Goal: Task Accomplishment & Management: Use online tool/utility

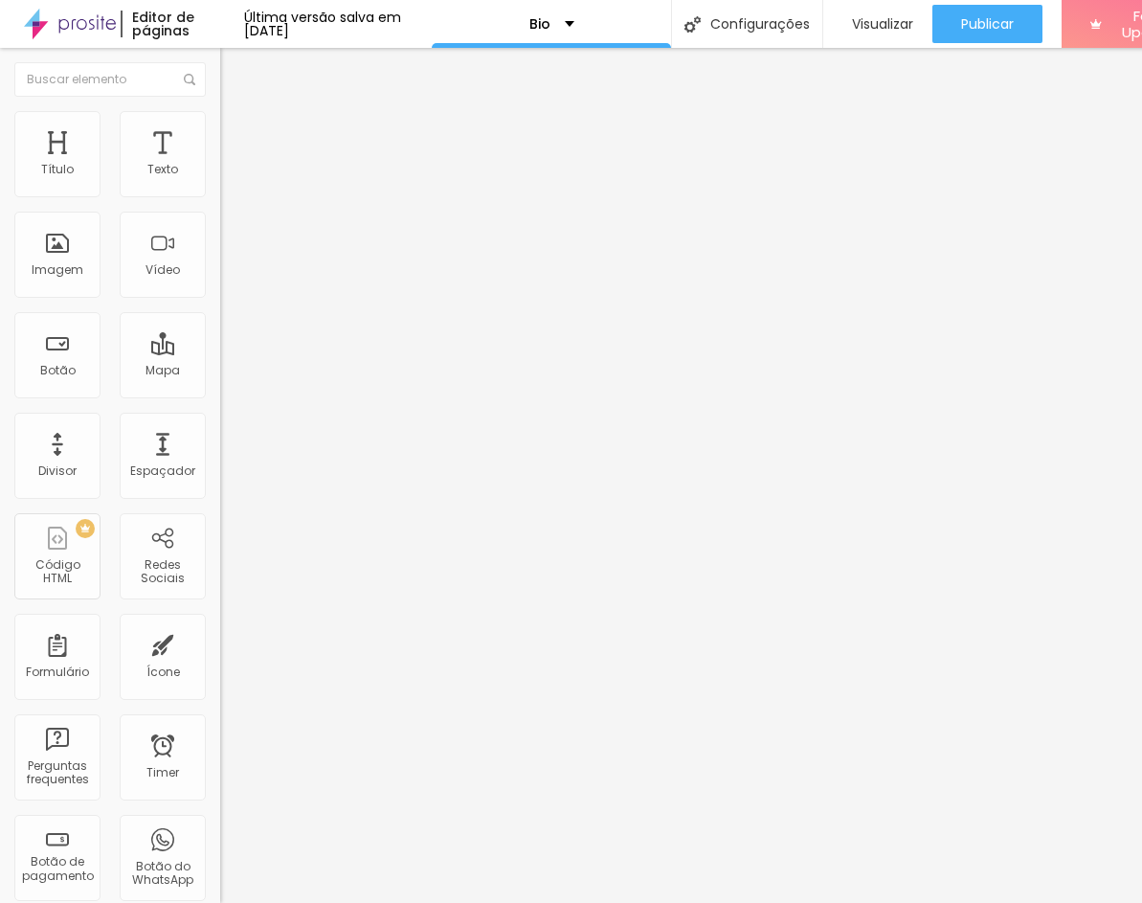
click at [220, 130] on li "Avançado" at bounding box center [330, 139] width 220 height 19
click at [220, 111] on li "Conteúdo" at bounding box center [330, 101] width 220 height 19
click at [220, 180] on input "09/set - NXT House - Hyrox e Cross (todas as aulas)" at bounding box center [335, 170] width 230 height 19
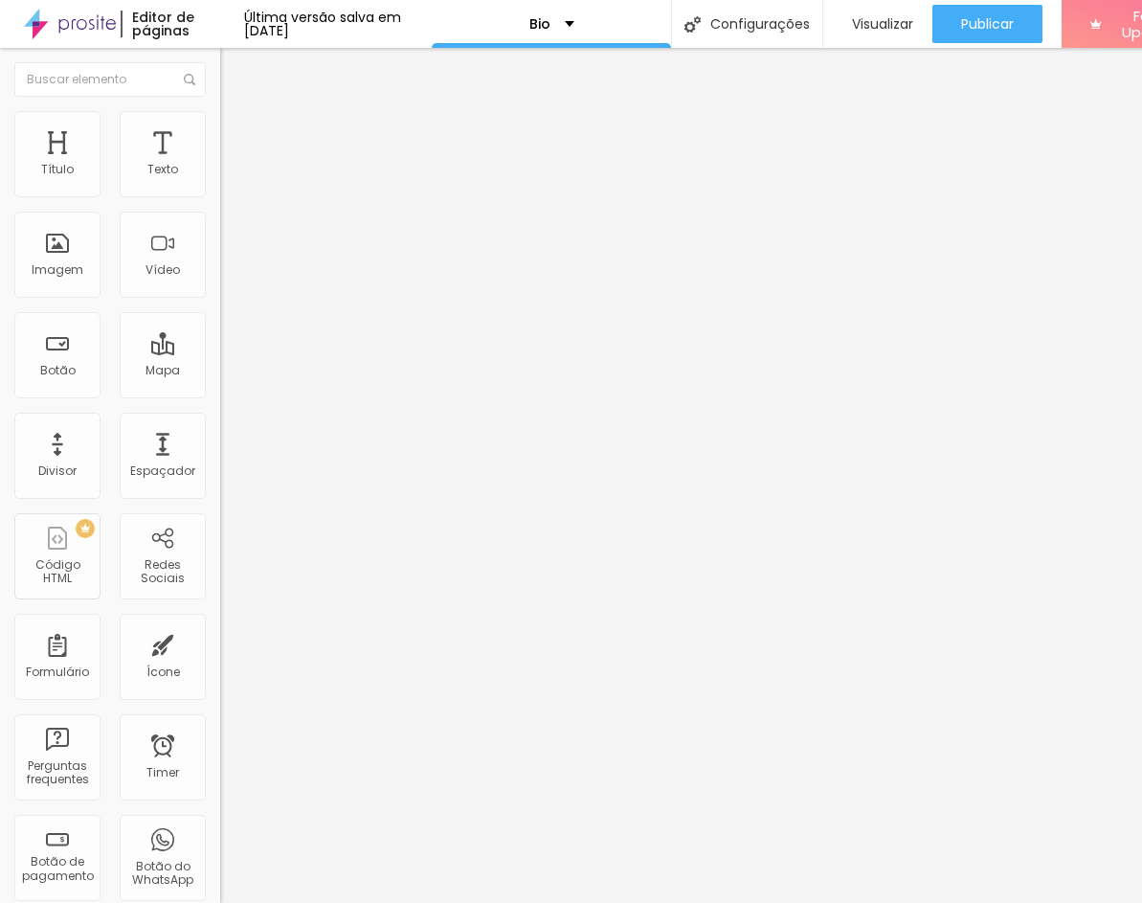
click at [220, 180] on input "09/set - NXT House - Hyrox e Cross (todas as aulas)" at bounding box center [335, 170] width 230 height 19
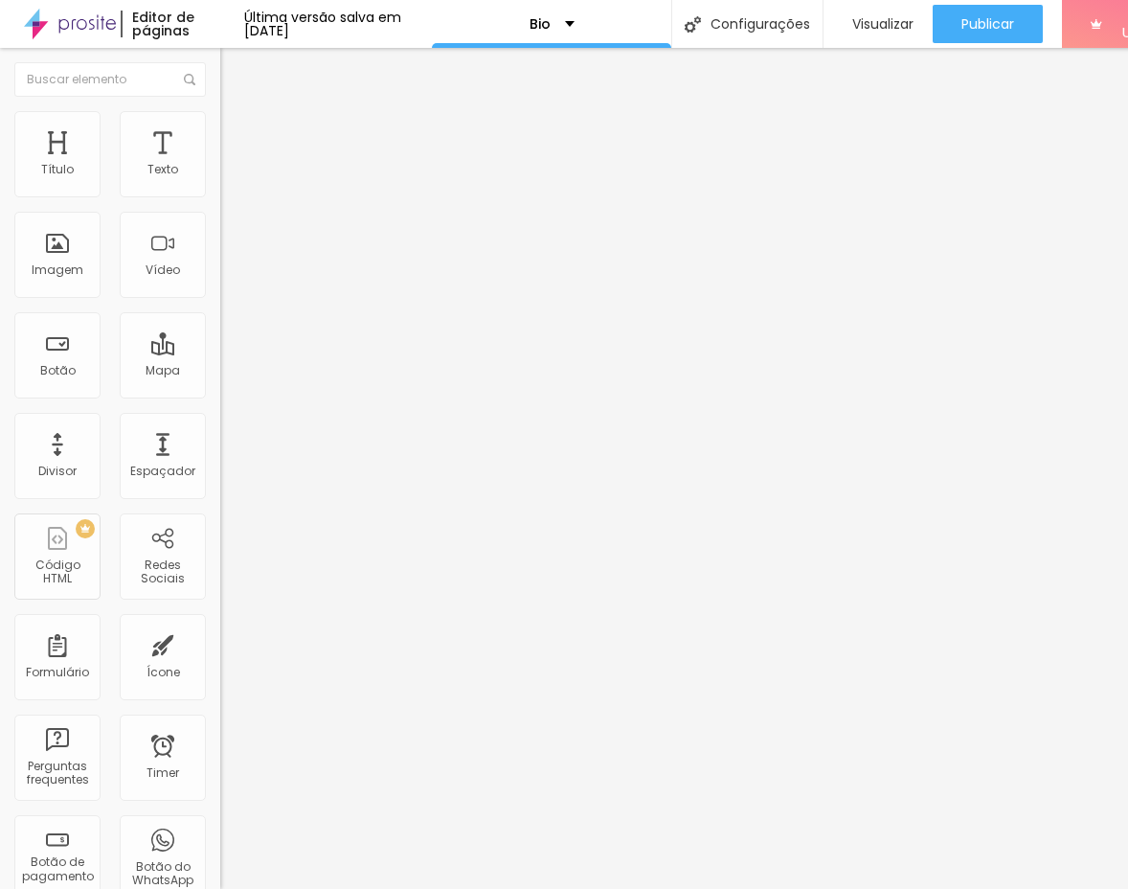
click at [220, 395] on input "[URL][DOMAIN_NAME]" at bounding box center [335, 384] width 230 height 19
click at [220, 180] on input "31/ago - NXT House - Simulado Hyrox" at bounding box center [335, 170] width 230 height 19
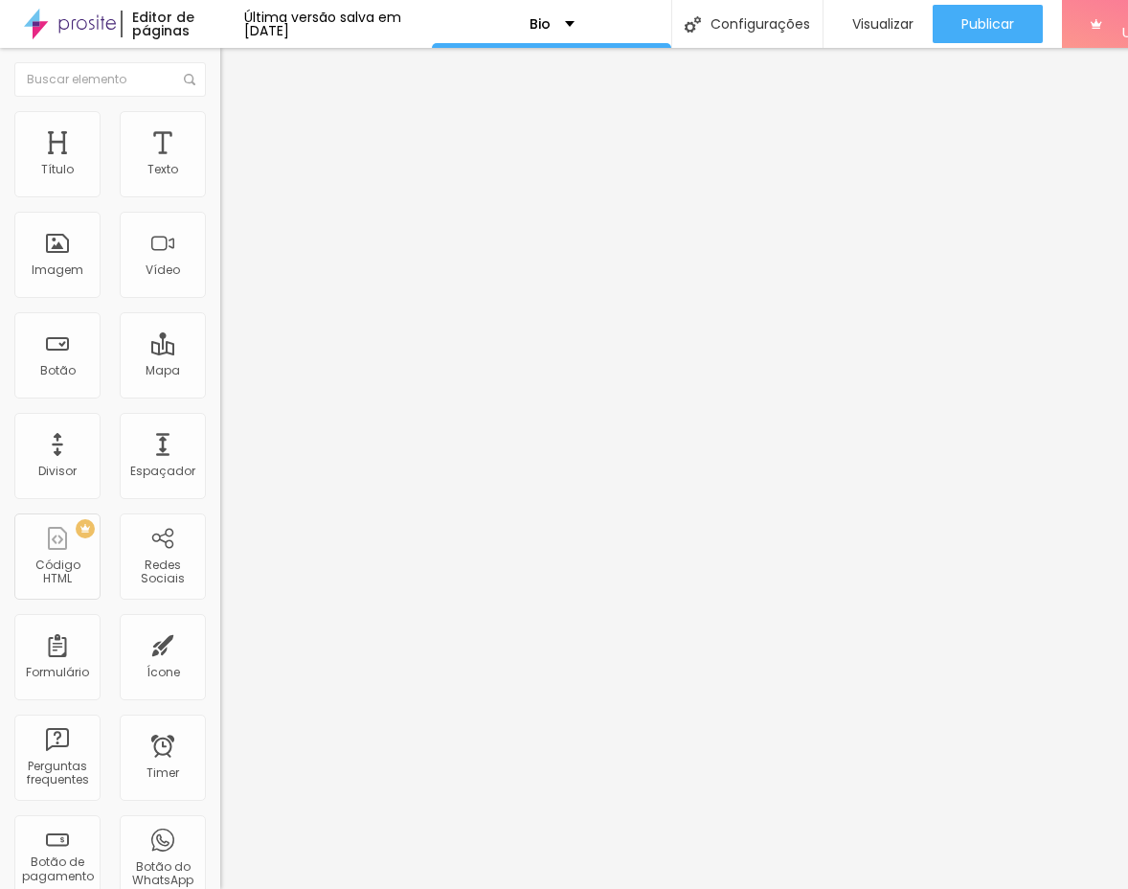
click at [220, 395] on input "[URL][DOMAIN_NAME]" at bounding box center [335, 384] width 230 height 19
click at [220, 180] on input "23/ago - NXT House - Sabado aulão - Cross e Hyrox" at bounding box center [335, 170] width 230 height 19
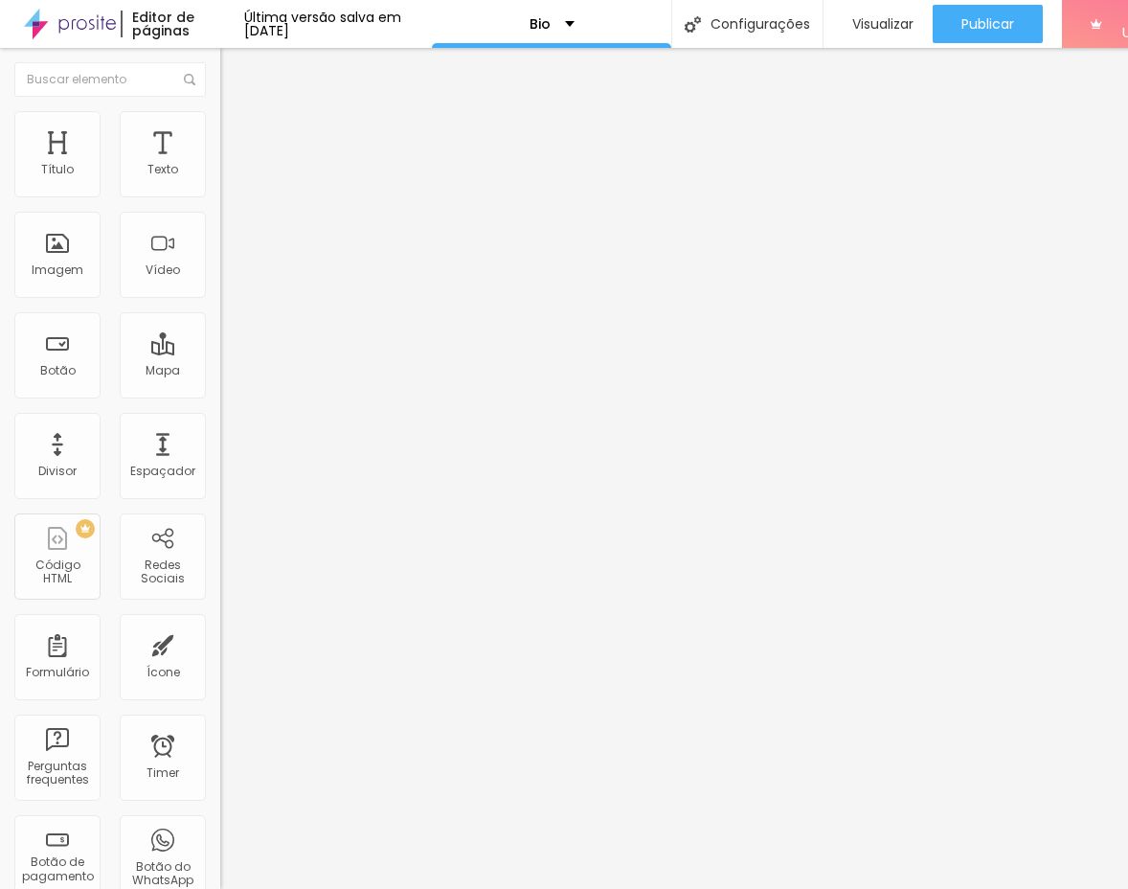
click at [220, 180] on input "23/ago - NXT House - Sabado aulão - Cross e Hyrox" at bounding box center [335, 170] width 230 height 19
click at [220, 395] on input "[URL][DOMAIN_NAME]" at bounding box center [335, 384] width 230 height 19
click at [220, 180] on input "23/ago - NXT House - Sabado aulão - Cross e Hyrox" at bounding box center [335, 170] width 230 height 19
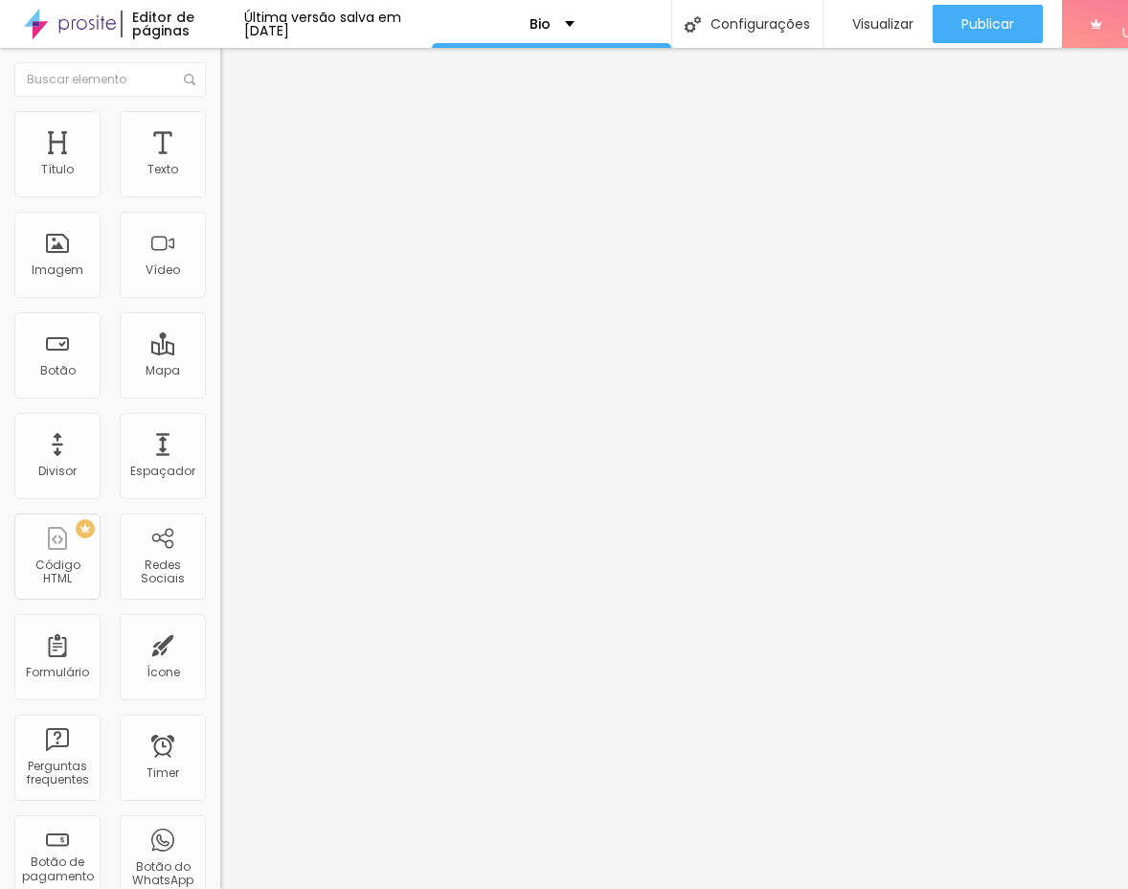
click at [220, 180] on input "23/ago - NXT House - Sabado aulão - Cross e Hyrox" at bounding box center [335, 170] width 230 height 19
click at [220, 180] on input "18/abr - NXT HOUSE - aulão sabado" at bounding box center [335, 170] width 230 height 19
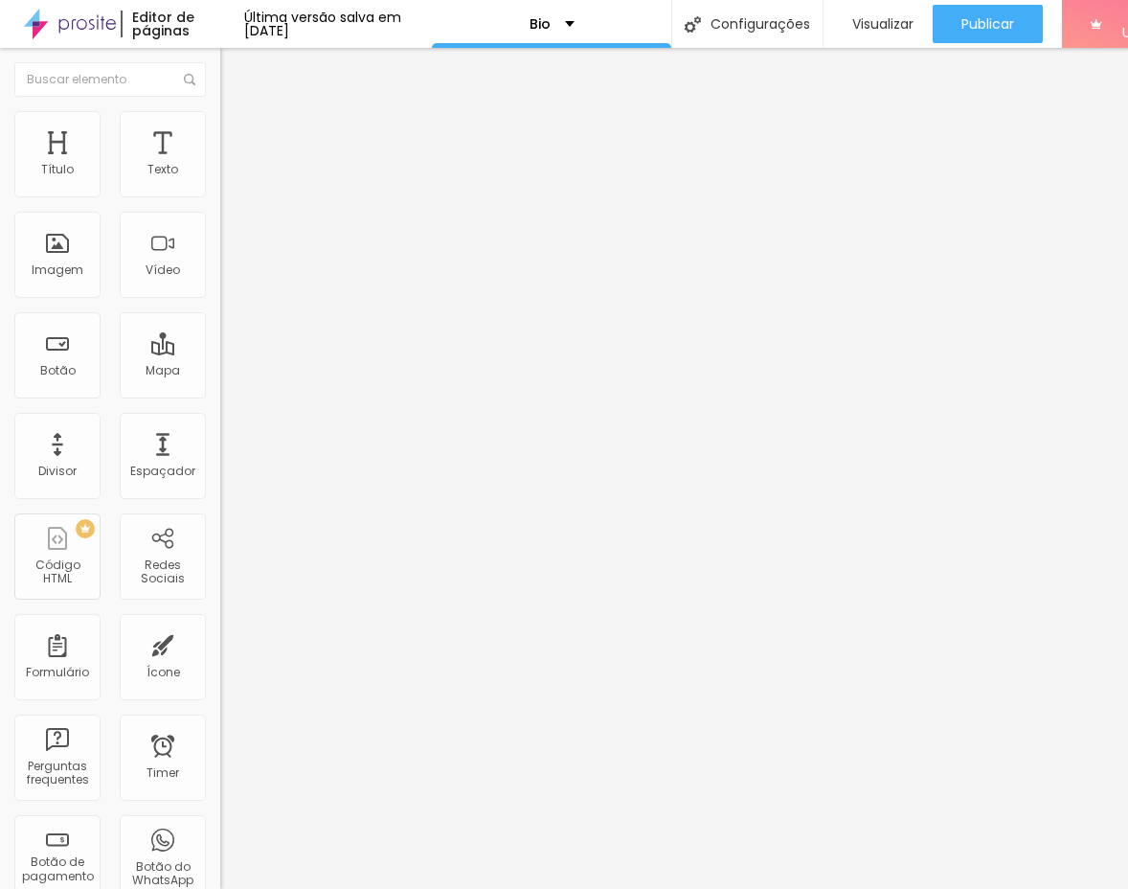
click at [220, 180] on input "18/abr - NXT HOUSE - aulão sabado" at bounding box center [335, 170] width 230 height 19
click at [220, 395] on input "[URL][DOMAIN_NAME]" at bounding box center [335, 384] width 230 height 19
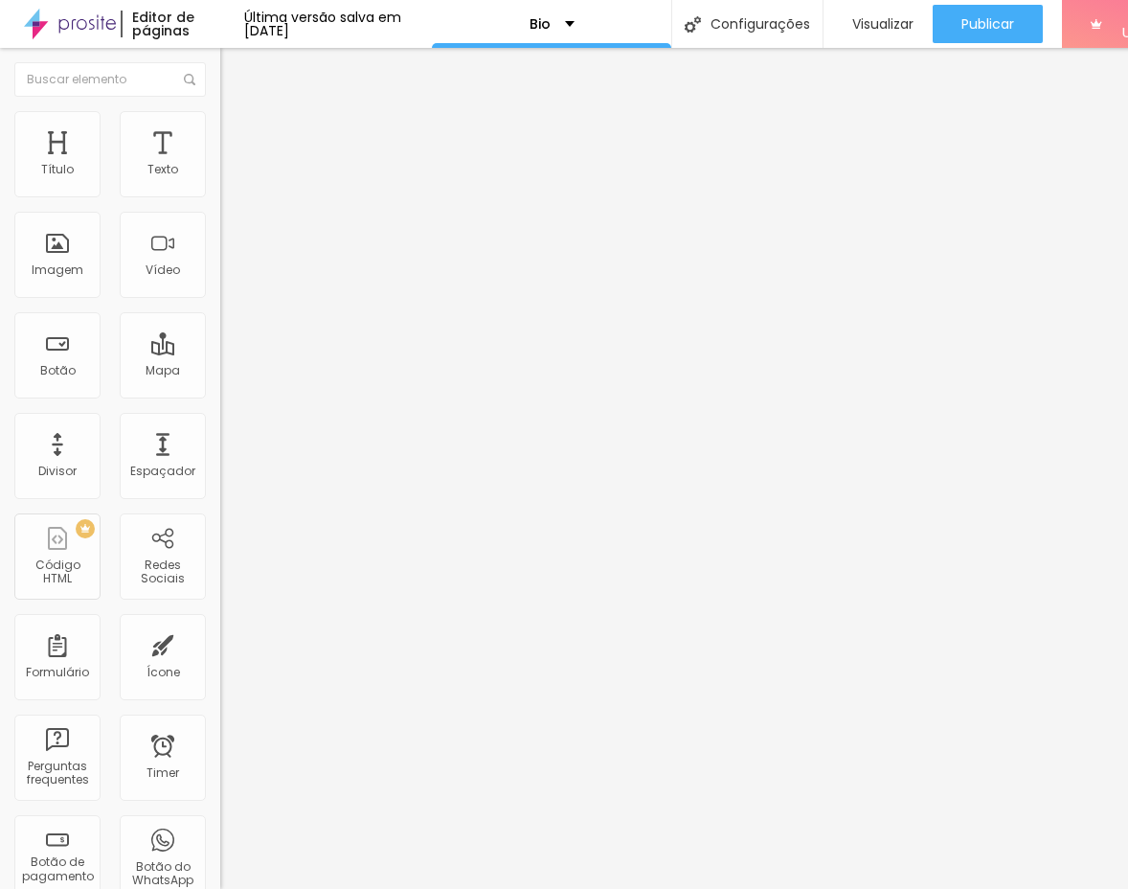
click at [220, 395] on input "[URL][DOMAIN_NAME]" at bounding box center [335, 384] width 230 height 19
click at [220, 180] on input "26/abr - Challenge Hyrox by NXT House" at bounding box center [335, 170] width 230 height 19
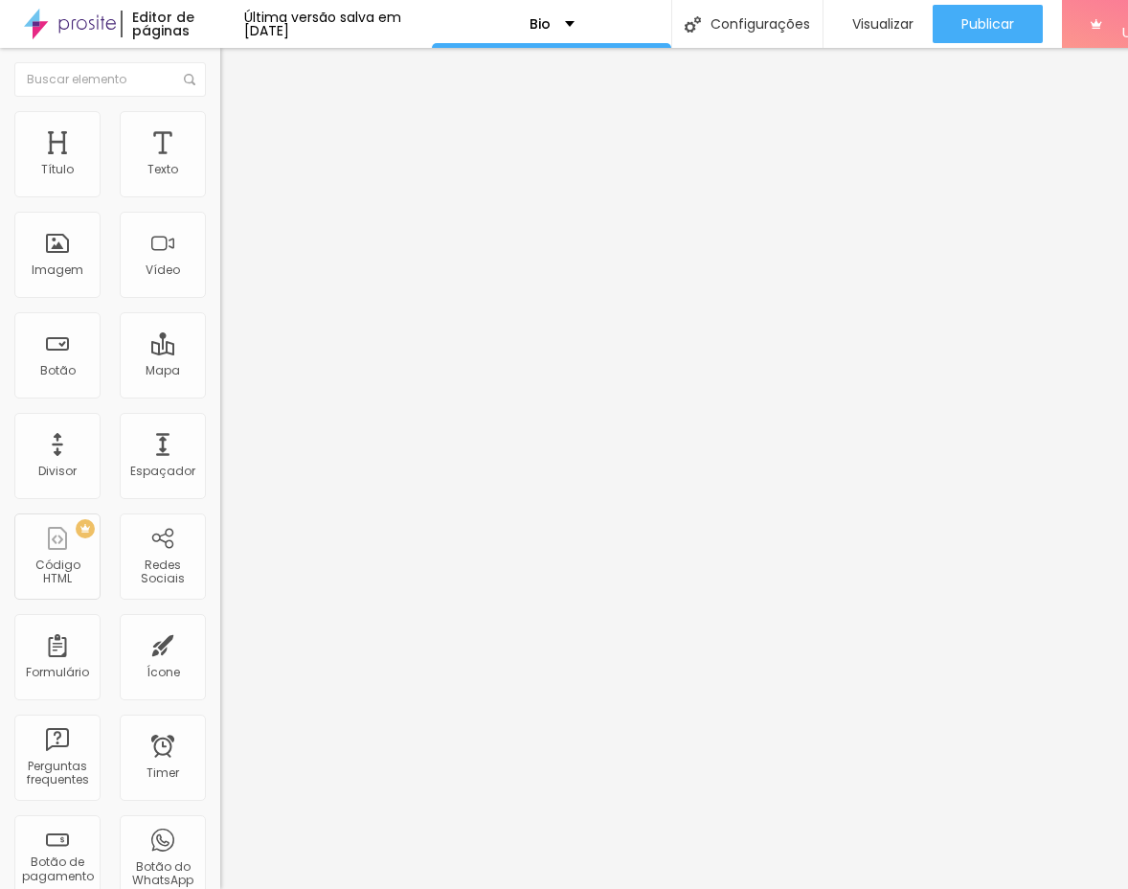
click at [220, 180] on input "26/abr - Challenge Hyrox by NXT House" at bounding box center [335, 170] width 230 height 19
click at [220, 395] on input "[URL][DOMAIN_NAME]" at bounding box center [335, 384] width 230 height 19
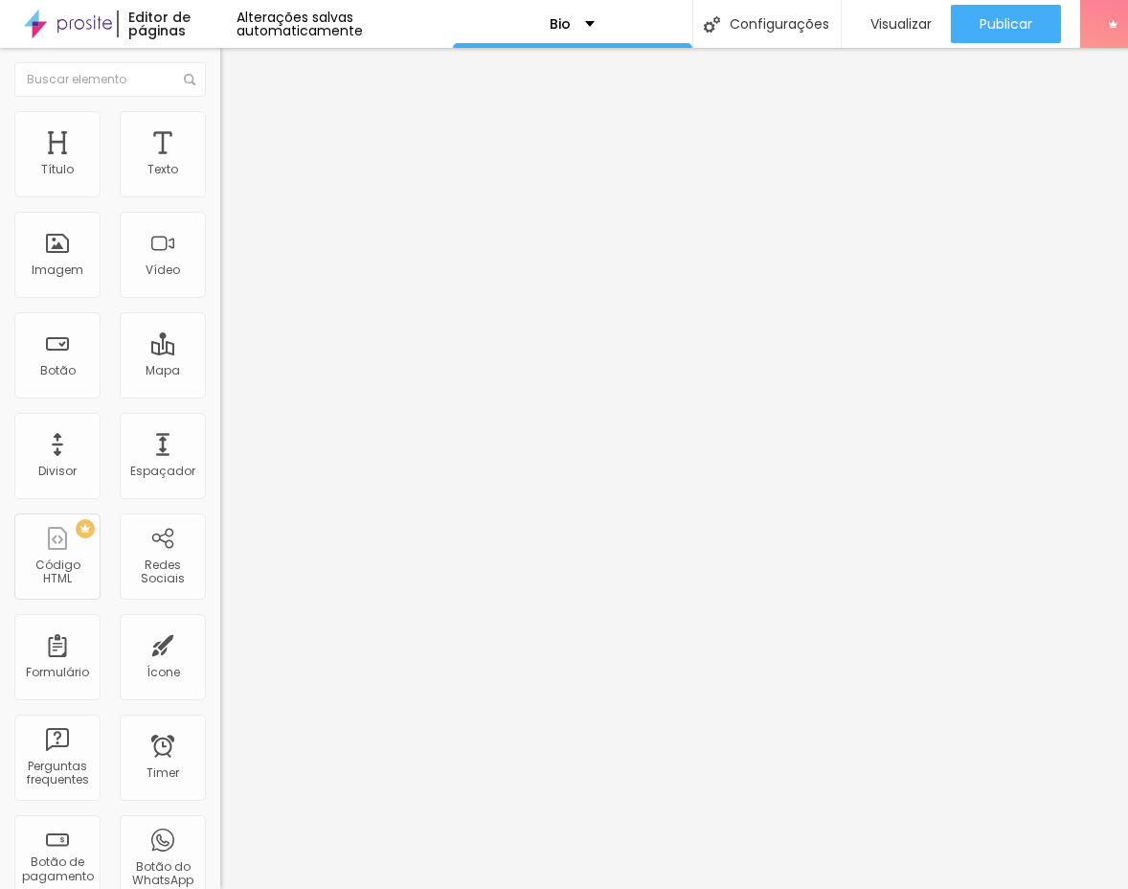
click at [220, 180] on input "23/ago - NXT House - Sabado aulão - Cross e Hyrox" at bounding box center [335, 170] width 230 height 19
paste input "Hyrox na Baleia - By Next House"
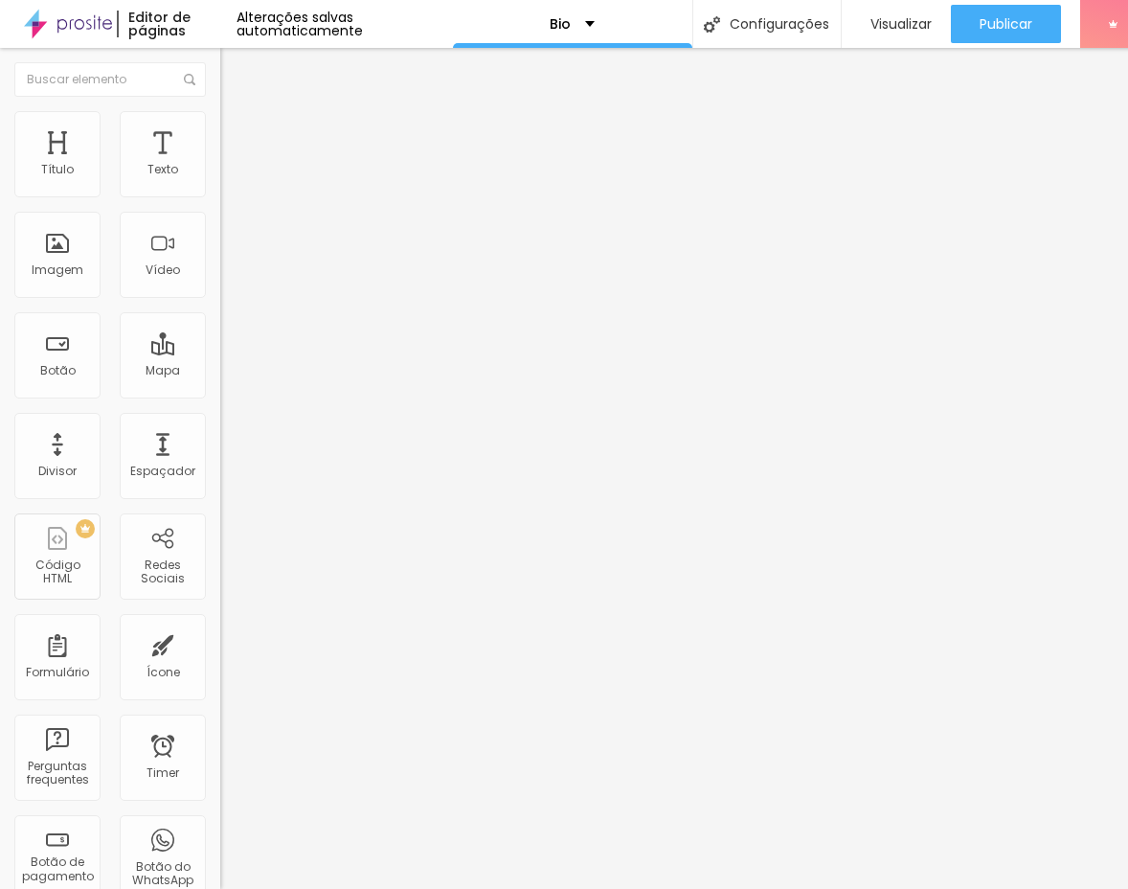
scroll to position [0, 11]
click at [220, 180] on input "Hyrox na Baleia - By Next House" at bounding box center [335, 170] width 230 height 19
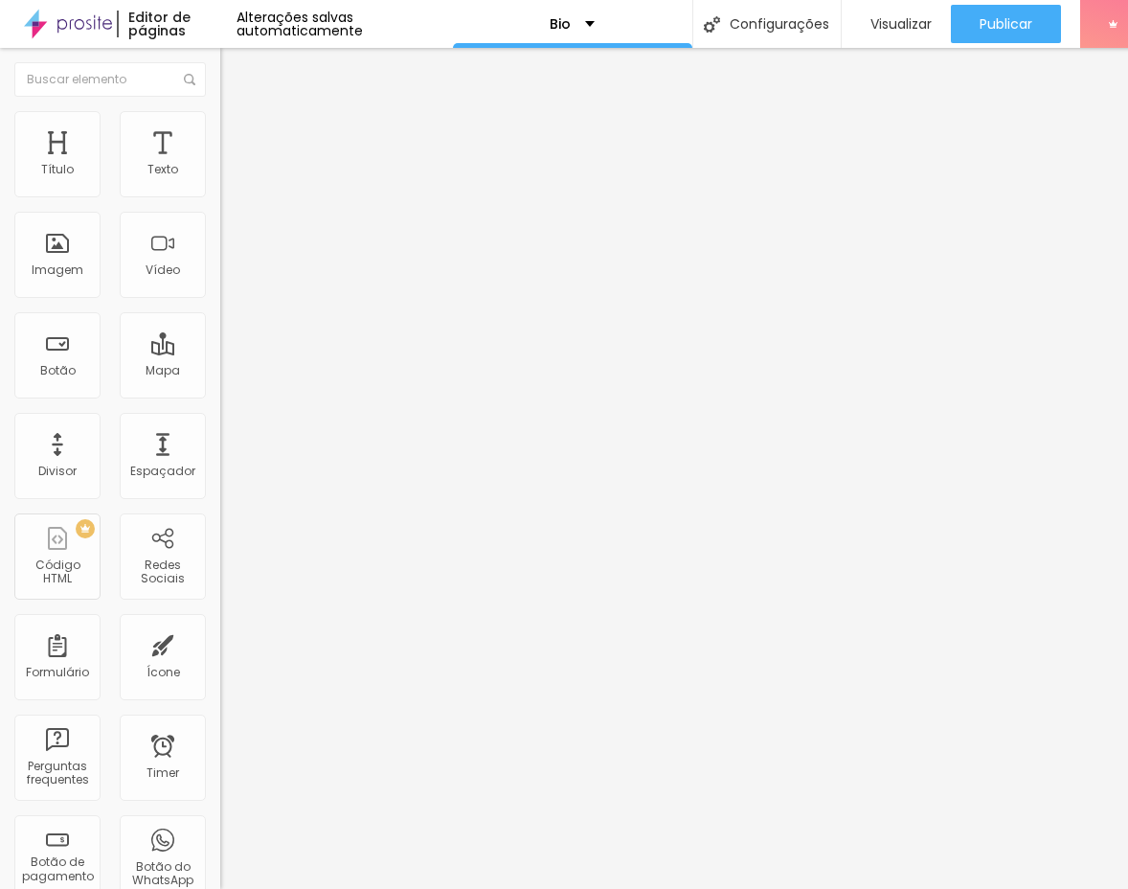
scroll to position [0, 0]
drag, startPoint x: 91, startPoint y: 218, endPoint x: -14, endPoint y: 216, distance: 105.4
click at [220, 180] on input "Hyrox na Baleia - By Next House" at bounding box center [335, 170] width 230 height 19
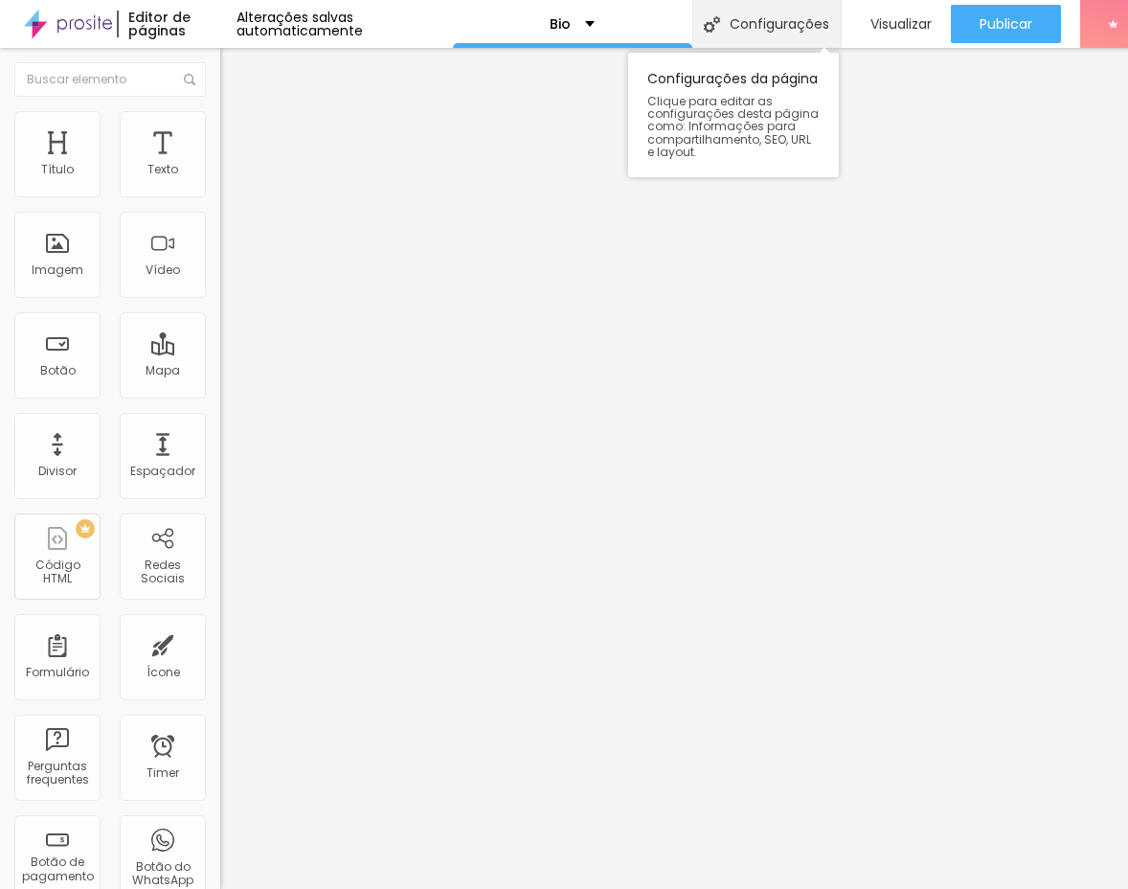
type input "18/mai - Hyrox na [GEOGRAPHIC_DATA] - By Next House"
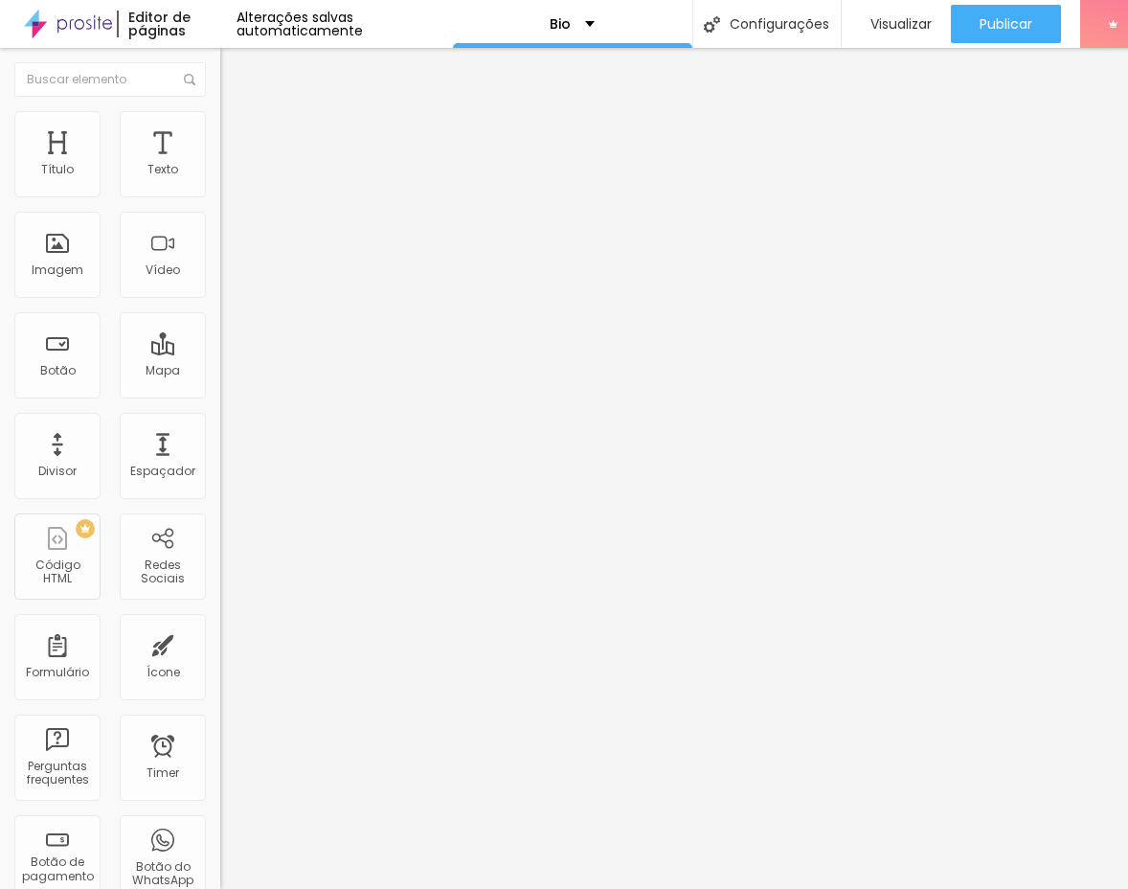
click at [220, 395] on input "[URL][DOMAIN_NAME]" at bounding box center [335, 384] width 230 height 19
paste input "hyrox-na-baleia-by-next-house/e/107034"
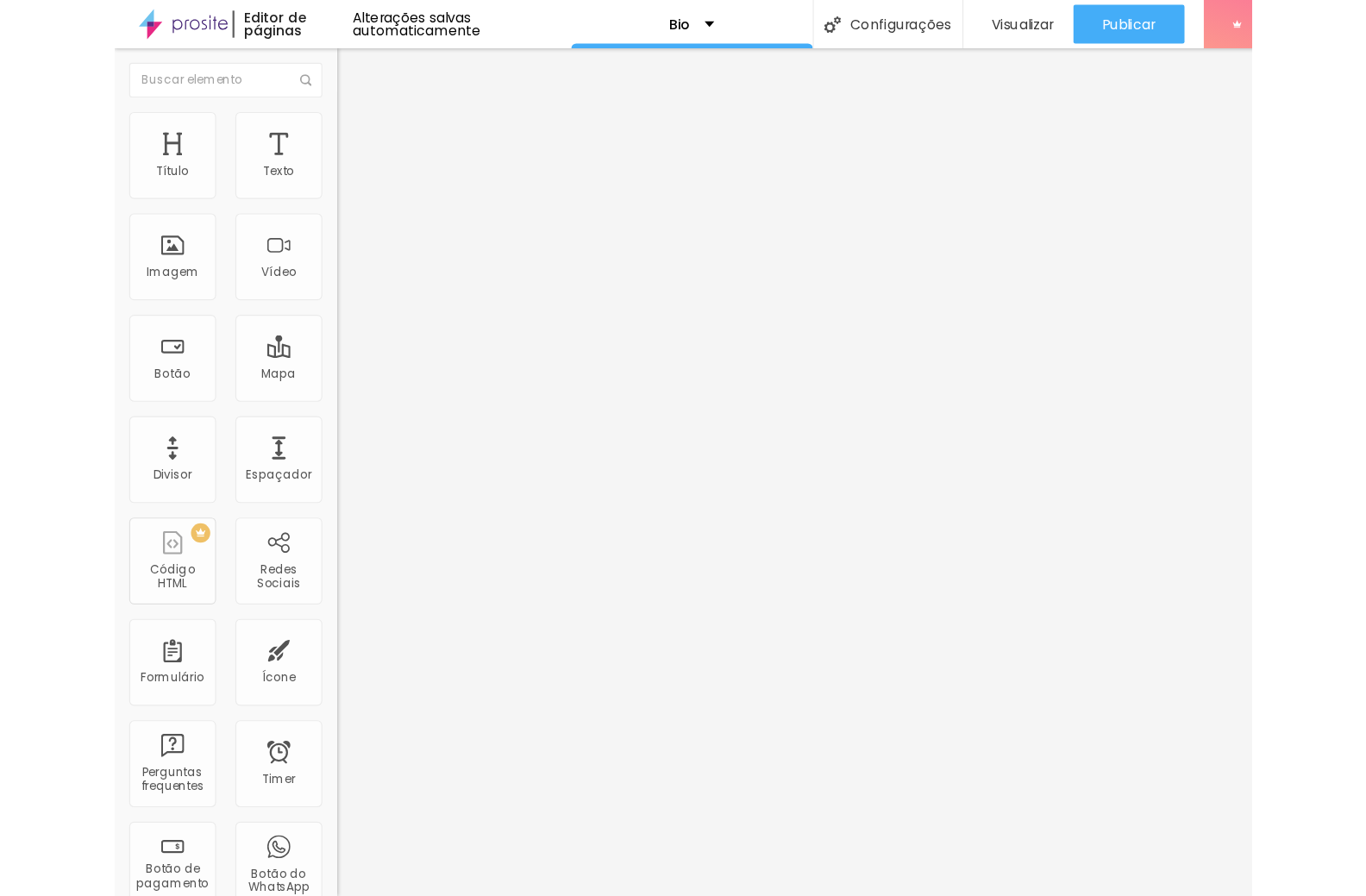
scroll to position [0, 200]
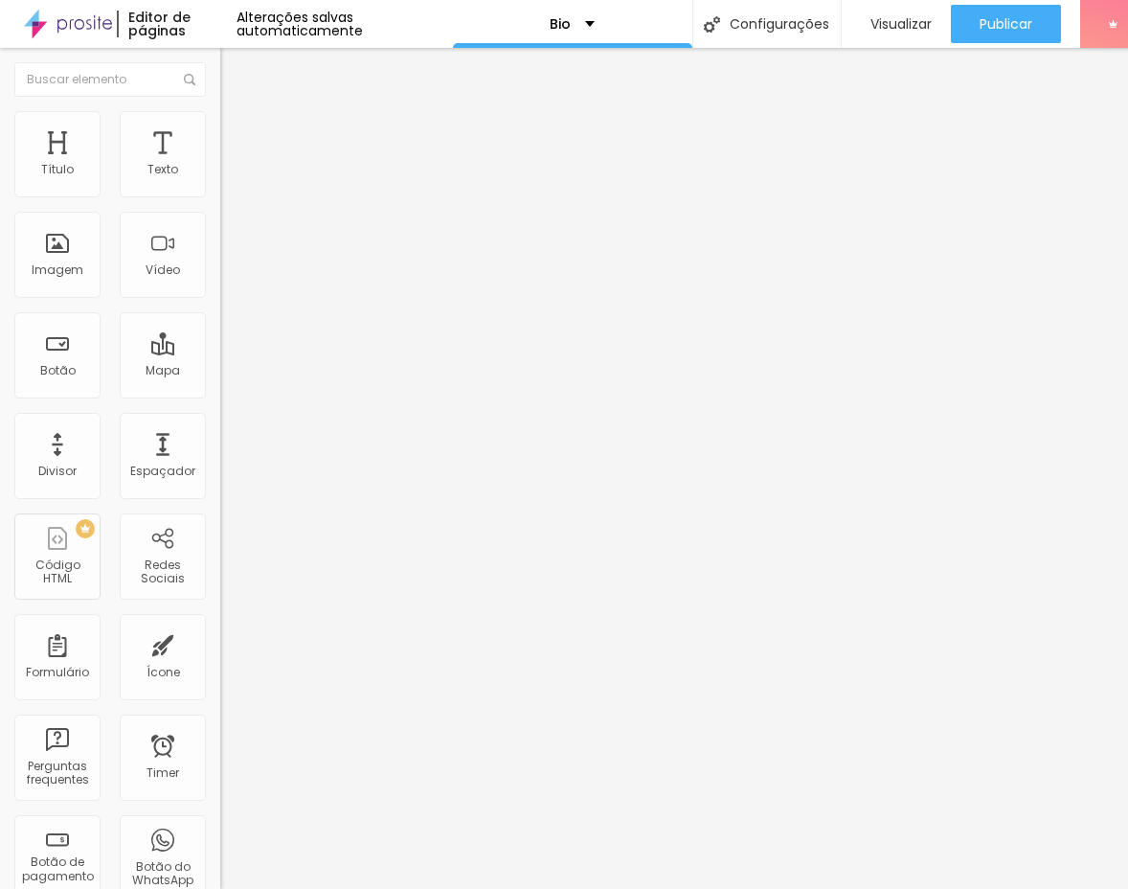
type input "[URL][DOMAIN_NAME]"
click at [220, 180] on input "18/mai - Hyrox na [GEOGRAPHIC_DATA] - By Next House" at bounding box center [335, 170] width 230 height 19
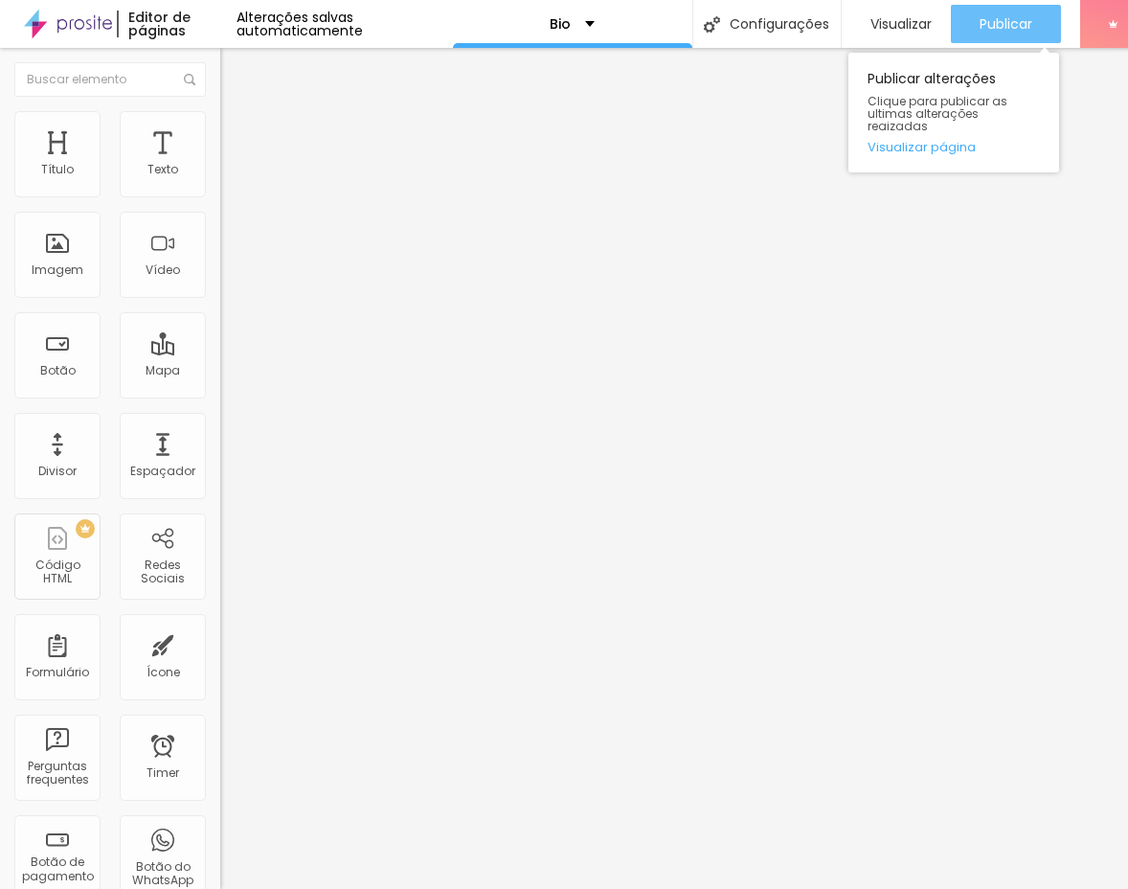
click at [1013, 21] on span "Publicar" at bounding box center [1006, 23] width 53 height 15
